Goal: Information Seeking & Learning: Check status

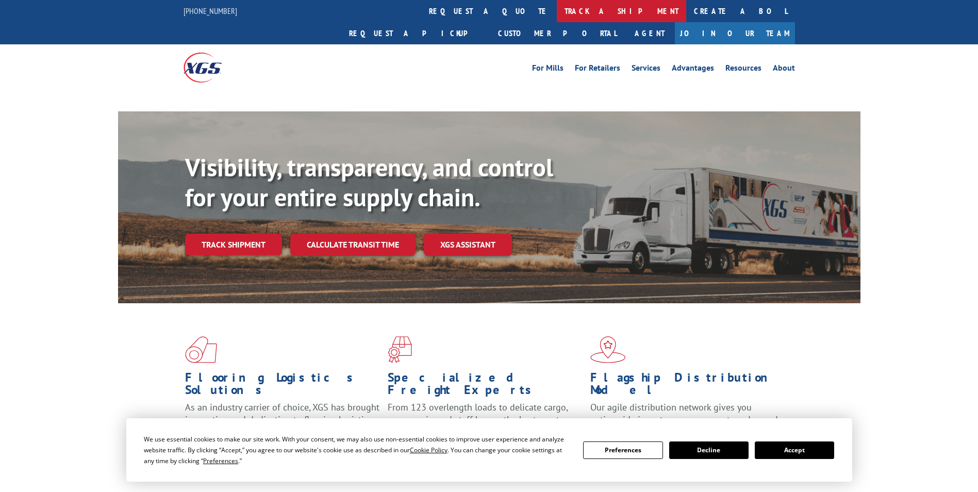
click at [557, 13] on link "track a shipment" at bounding box center [621, 11] width 129 height 22
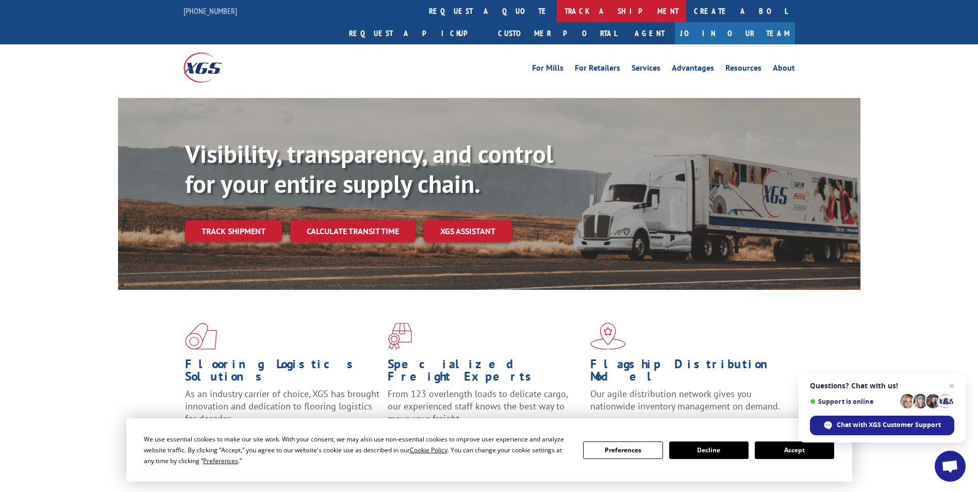
click at [557, 11] on link "track a shipment" at bounding box center [621, 11] width 129 height 22
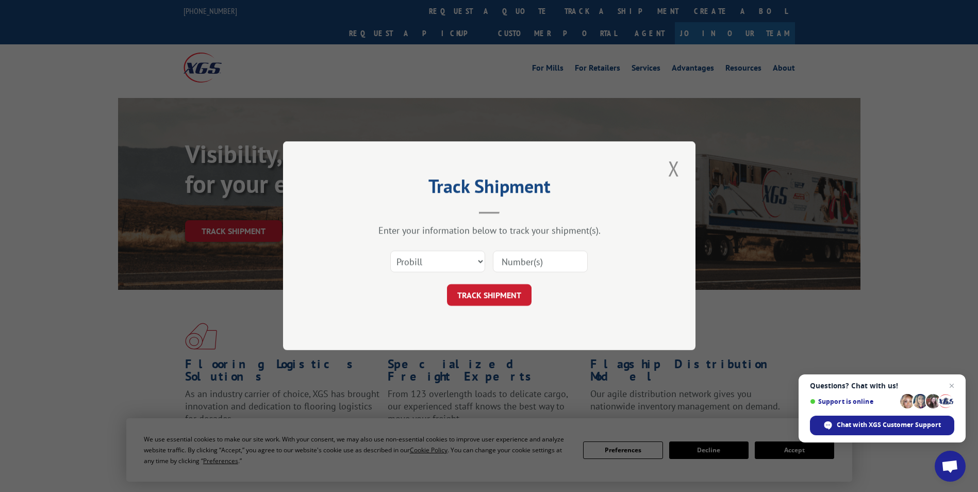
click at [542, 257] on input at bounding box center [540, 262] width 95 height 22
paste input "17308407"
type input "17308407"
click at [518, 295] on button "TRACK SHIPMENT" at bounding box center [489, 296] width 85 height 22
